Goal: Task Accomplishment & Management: Manage account settings

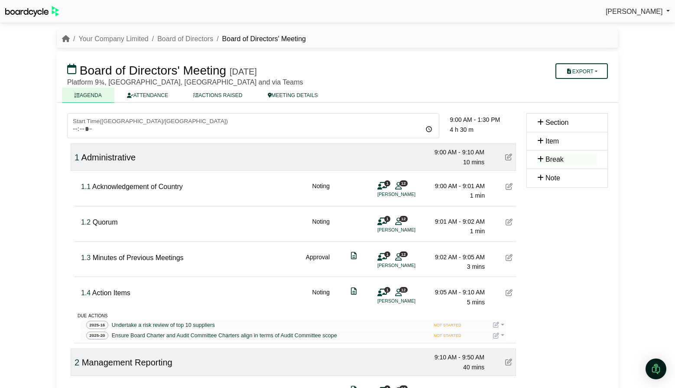
scroll to position [610, 0]
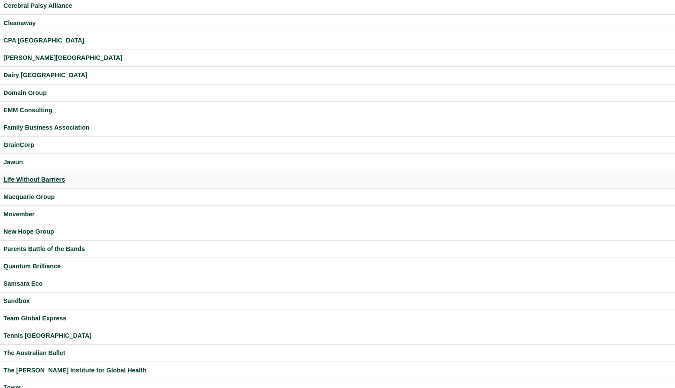
scroll to position [182, 0]
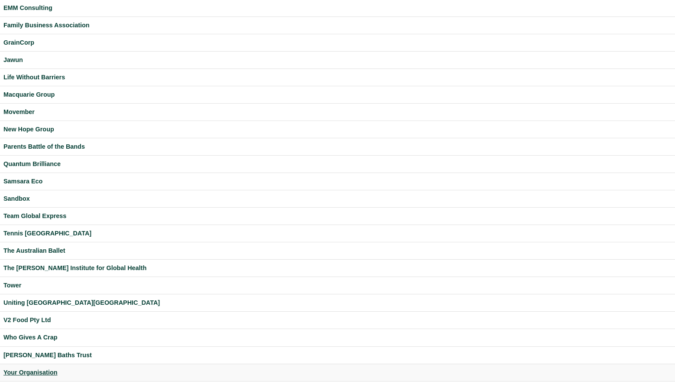
click at [52, 367] on div "Your Organisation" at bounding box center [337, 372] width 668 height 10
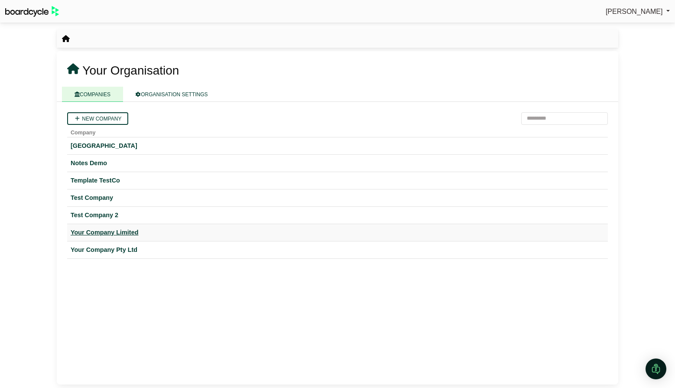
click at [130, 234] on div "Your Company Limited" at bounding box center [338, 232] width 534 height 10
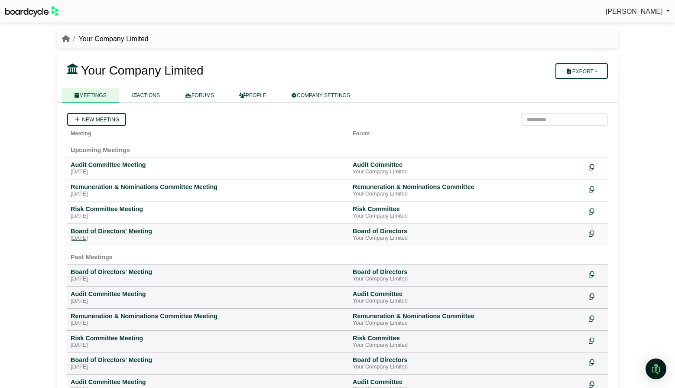
click at [118, 236] on div "Thursday, 30 October 2025" at bounding box center [208, 238] width 275 height 7
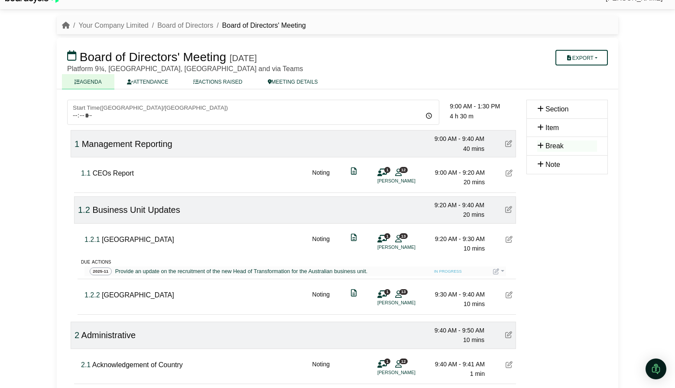
scroll to position [15, 0]
